Goal: Task Accomplishment & Management: Manage account settings

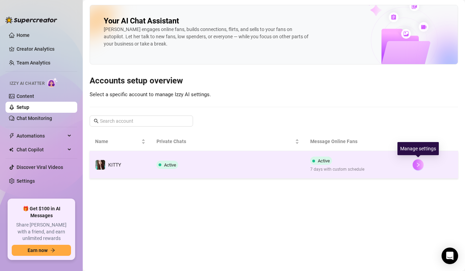
click at [416, 165] on icon "right" at bounding box center [418, 164] width 5 height 5
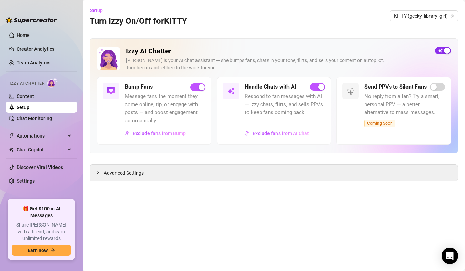
click at [442, 49] on span "button" at bounding box center [443, 51] width 16 height 8
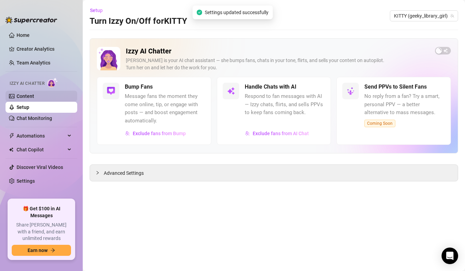
click at [31, 99] on link "Content" at bounding box center [26, 96] width 18 height 6
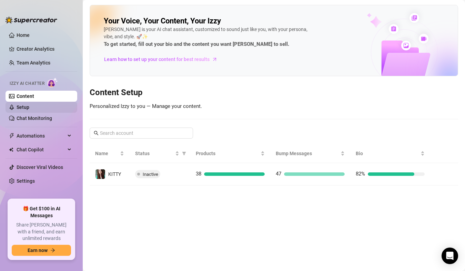
click at [28, 108] on link "Setup" at bounding box center [23, 107] width 13 height 6
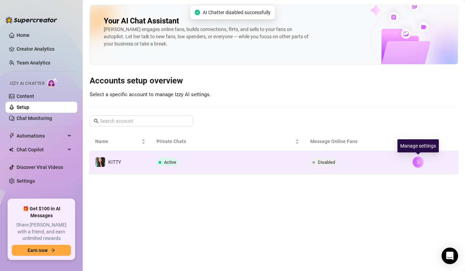
click at [417, 162] on icon "right" at bounding box center [418, 162] width 5 height 5
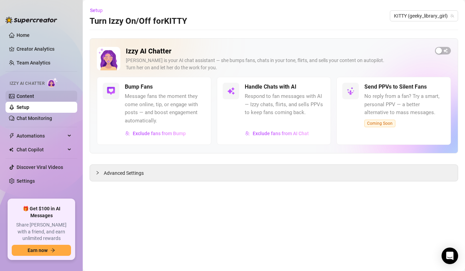
click at [30, 99] on link "Content" at bounding box center [26, 96] width 18 height 6
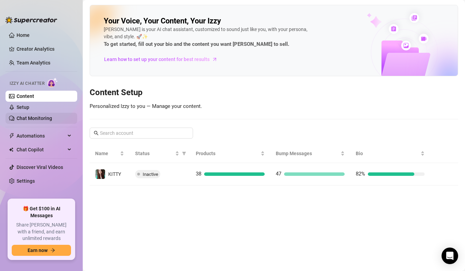
click at [27, 118] on link "Chat Monitoring" at bounding box center [35, 118] width 36 height 6
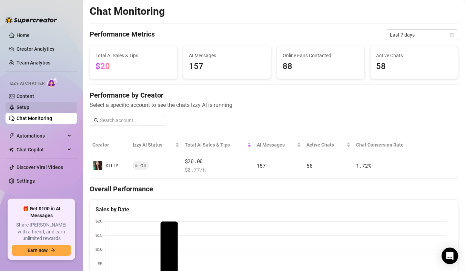
click at [29, 107] on link "Setup" at bounding box center [23, 107] width 13 height 6
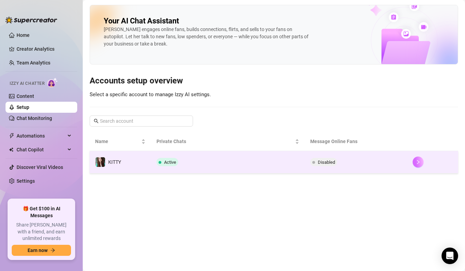
click at [422, 163] on button "button" at bounding box center [418, 162] width 11 height 11
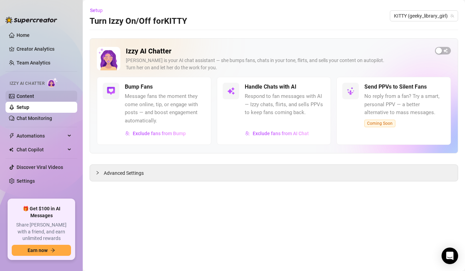
click at [30, 98] on link "Content" at bounding box center [26, 96] width 18 height 6
